Goal: Transaction & Acquisition: Purchase product/service

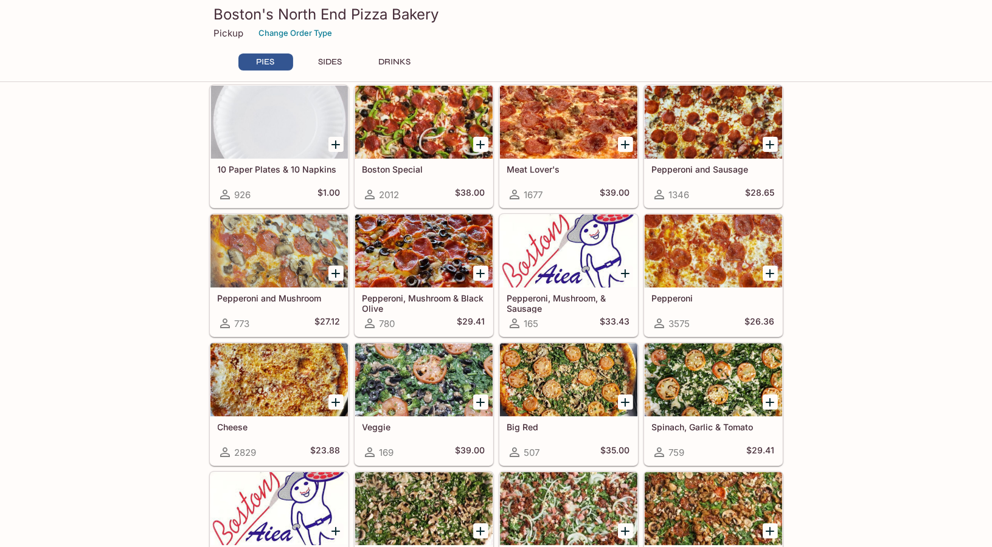
scroll to position [61, 0]
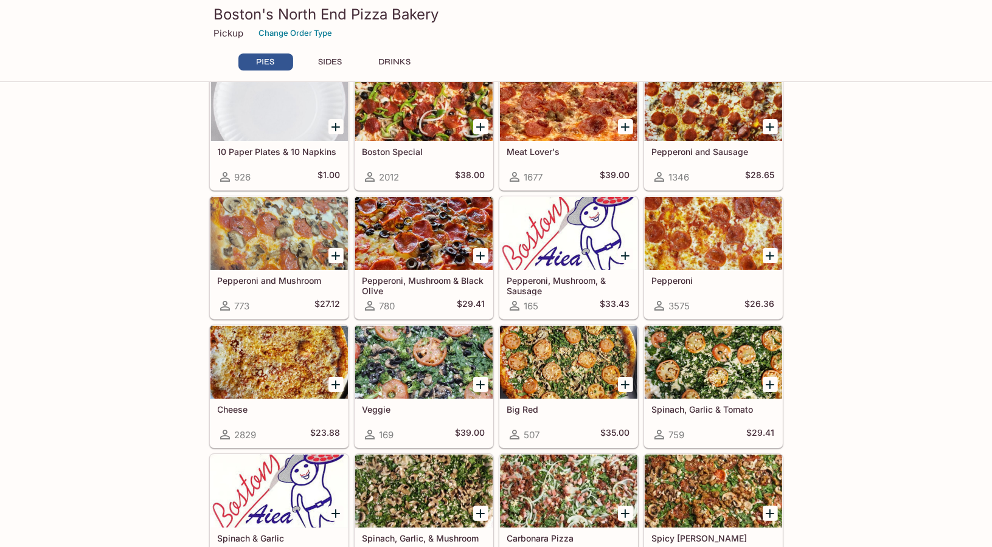
click at [748, 233] on div at bounding box center [713, 233] width 137 height 73
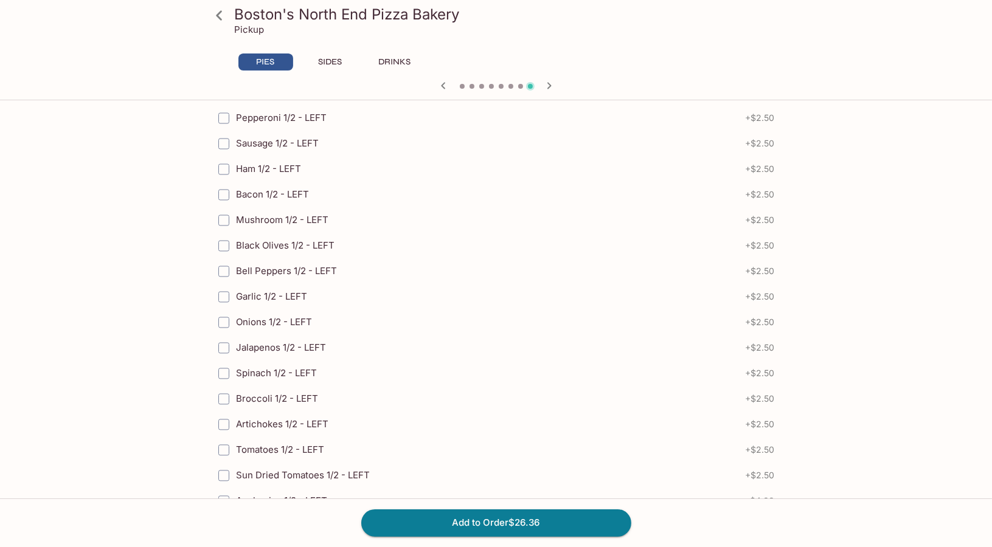
scroll to position [2656, 0]
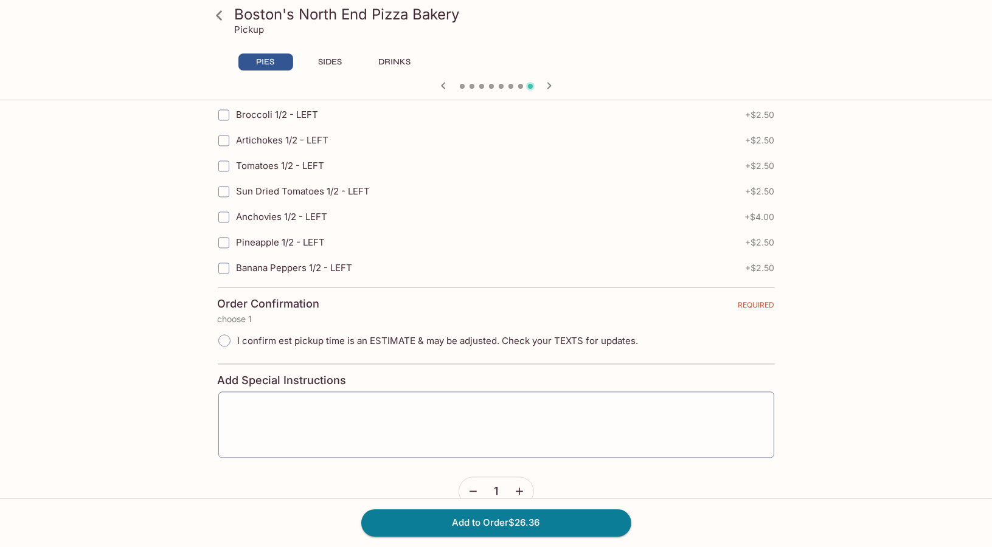
click at [368, 335] on span "I confirm est pickup time is an ESTIMATE & may be adjusted. Check your TEXTS fo…" at bounding box center [438, 341] width 401 height 12
click at [237, 328] on input "I confirm est pickup time is an ESTIMATE & may be adjusted. Check your TEXTS fo…" at bounding box center [225, 341] width 26 height 26
radio input "true"
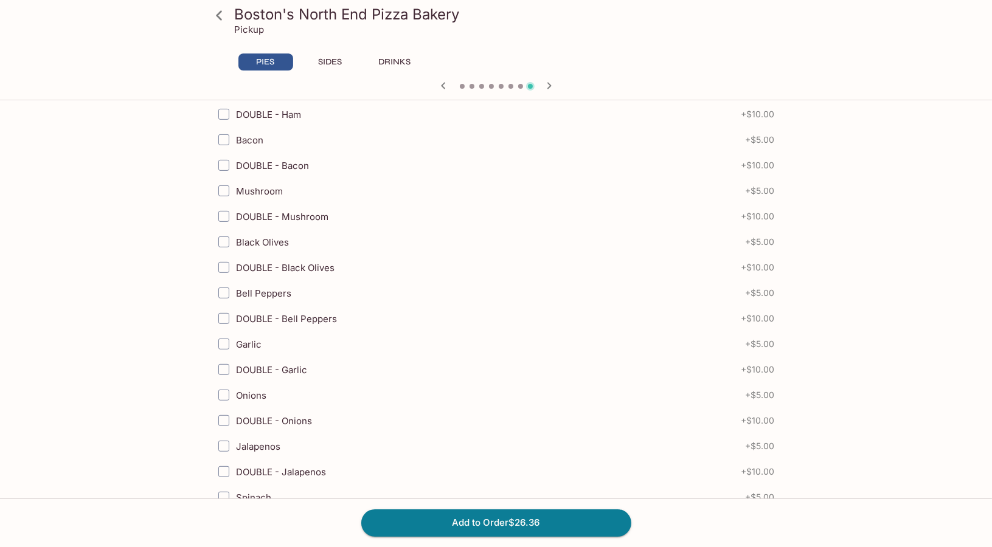
scroll to position [710, 0]
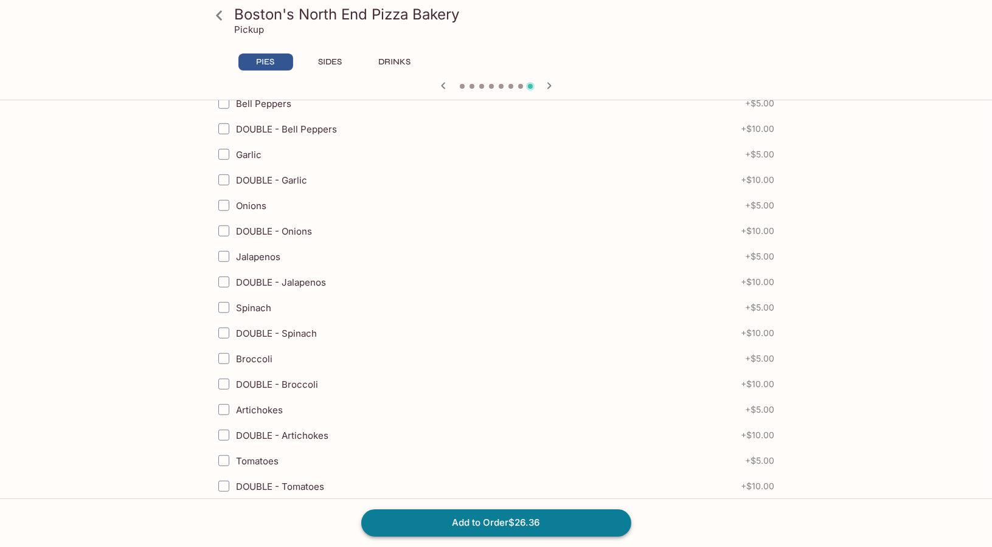
click at [514, 512] on button "Add to Order $26.36" at bounding box center [496, 523] width 270 height 27
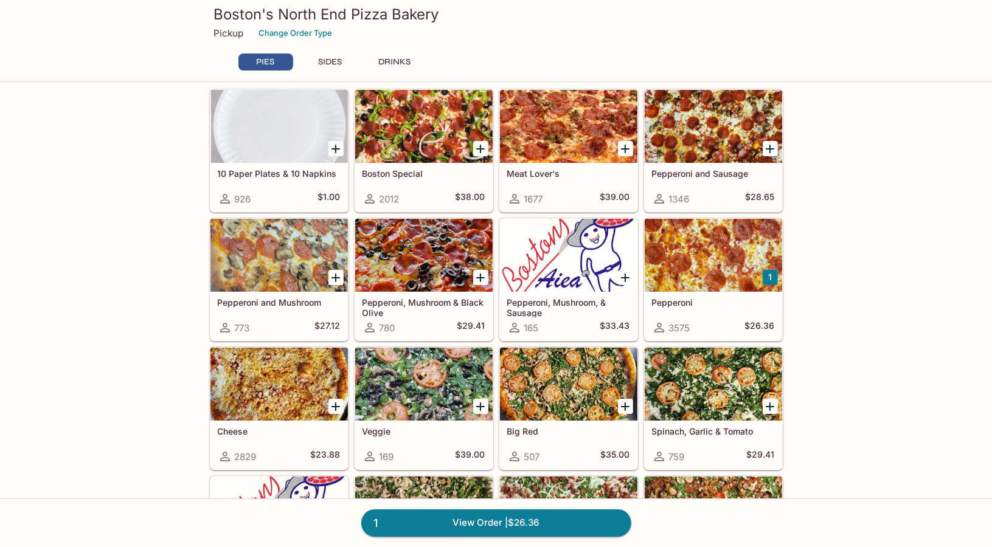
scroll to position [61, 0]
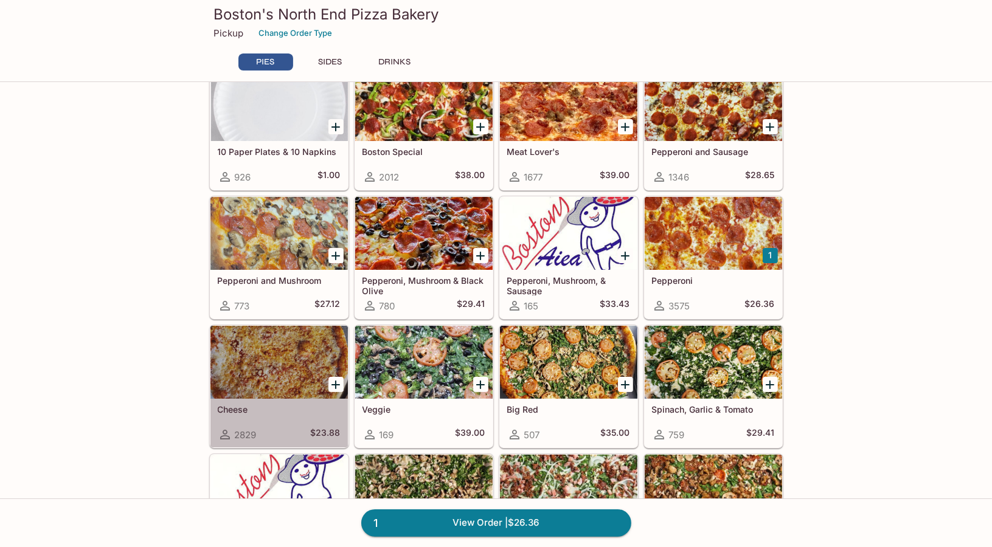
click at [286, 375] on div at bounding box center [278, 362] width 137 height 73
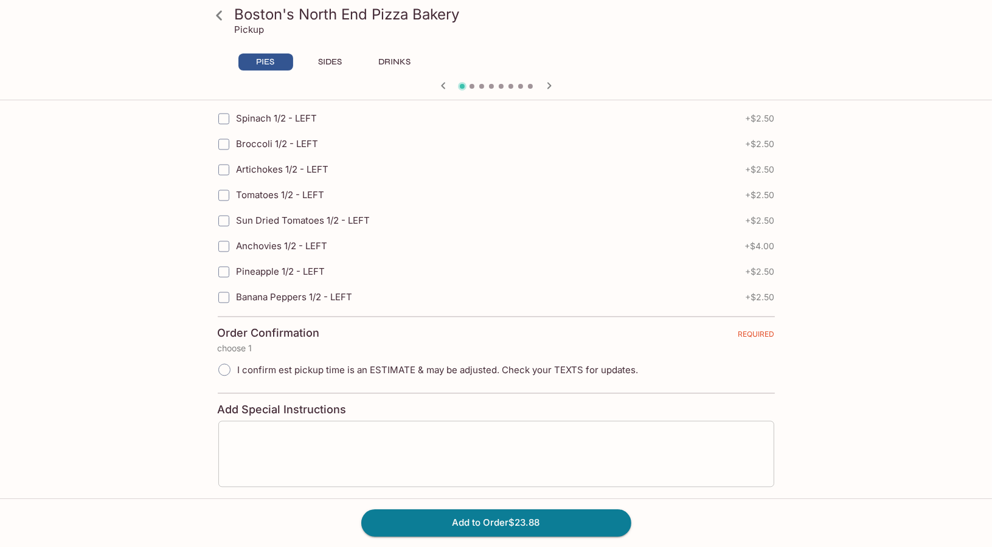
scroll to position [2656, 0]
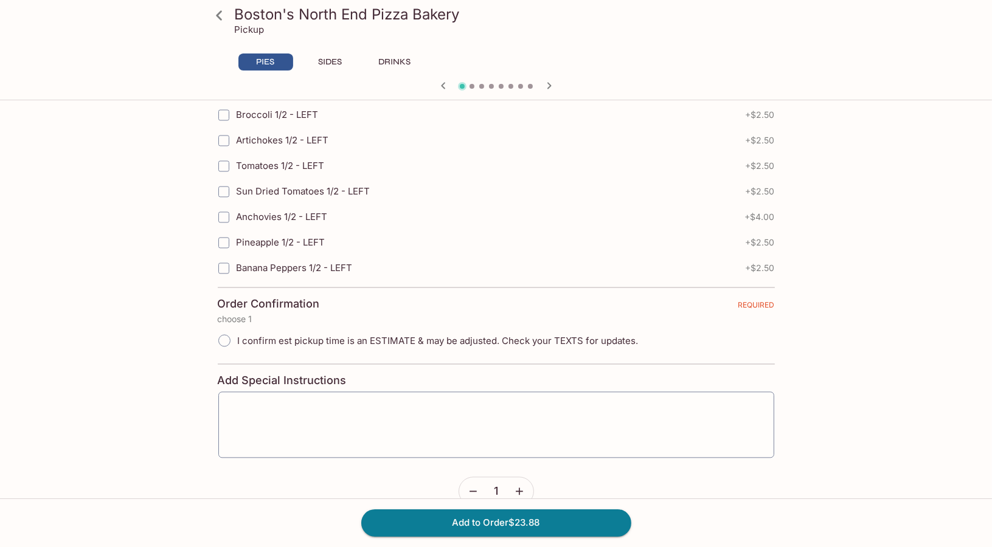
drag, startPoint x: 229, startPoint y: 317, endPoint x: 236, endPoint y: 322, distance: 8.8
click at [229, 328] on input "I confirm est pickup time is an ESTIMATE & may be adjusted. Check your TEXTS fo…" at bounding box center [225, 341] width 26 height 26
click at [230, 328] on input "I confirm est pickup time is an ESTIMATE & may be adjusted. Check your TEXTS fo…" at bounding box center [225, 341] width 26 height 26
click at [226, 328] on input "I confirm est pickup time is an ESTIMATE & may be adjusted. Check your TEXTS fo…" at bounding box center [225, 341] width 26 height 26
radio input "true"
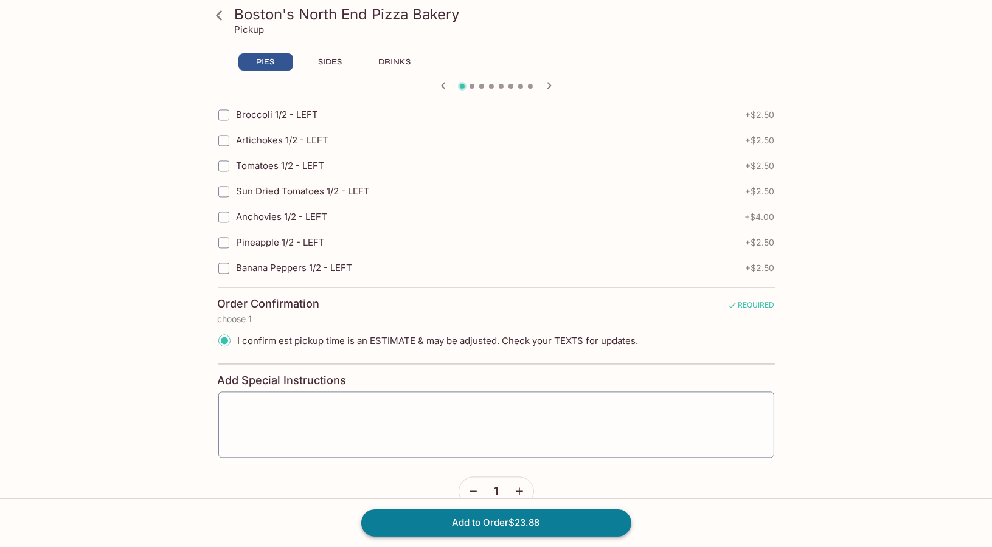
click at [551, 520] on button "Add to Order $23.88" at bounding box center [496, 523] width 270 height 27
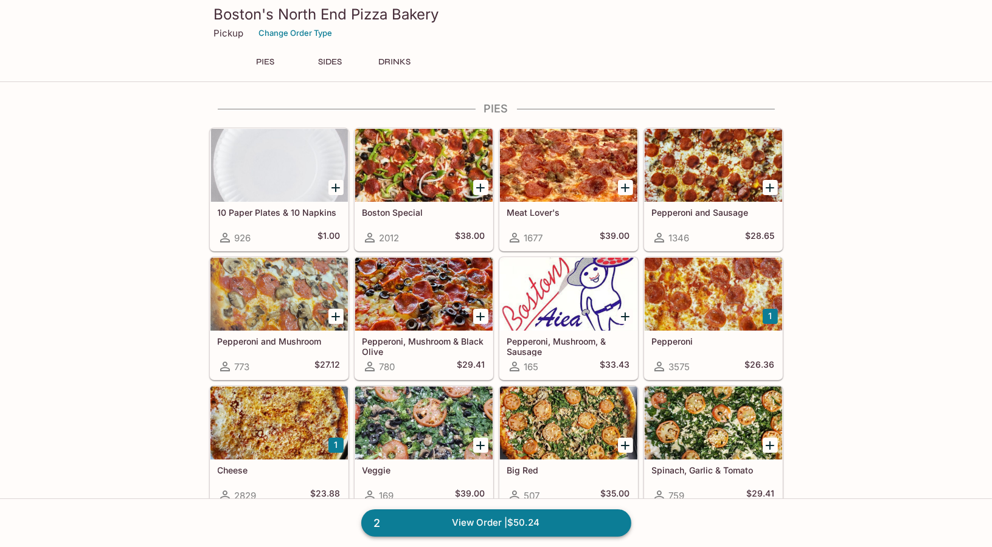
click at [463, 524] on link "2 View Order | $50.24" at bounding box center [496, 523] width 270 height 27
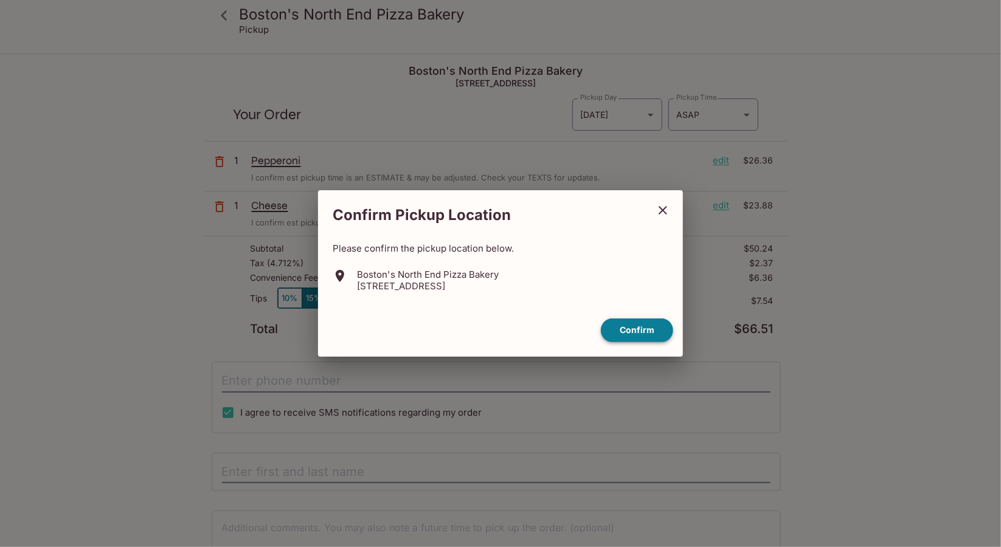
click at [648, 333] on button "Confirm" at bounding box center [637, 331] width 72 height 24
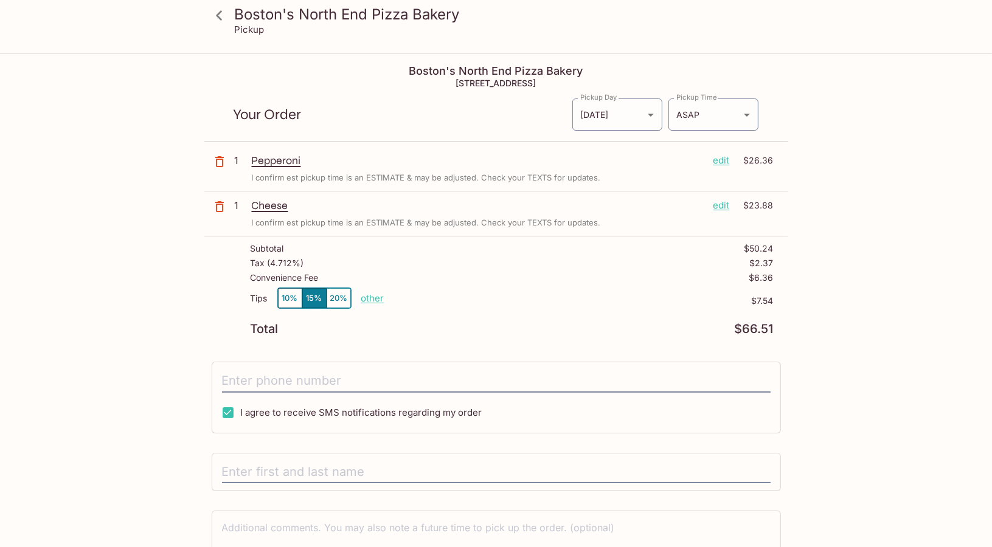
click at [366, 297] on p "other" at bounding box center [372, 298] width 23 height 12
type input "0.00"
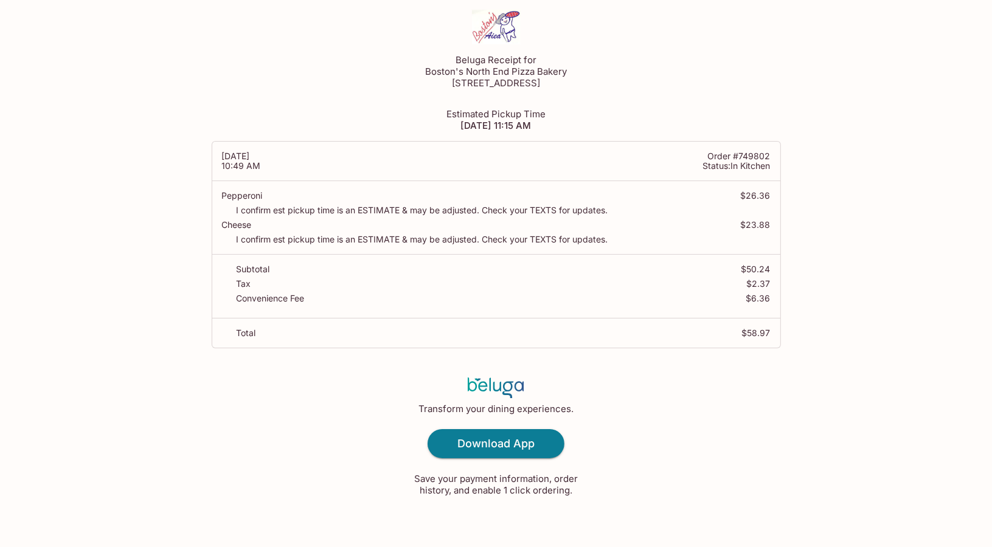
click at [691, 229] on p "Cheese" at bounding box center [481, 225] width 519 height 10
